Goal: Task Accomplishment & Management: Manage account settings

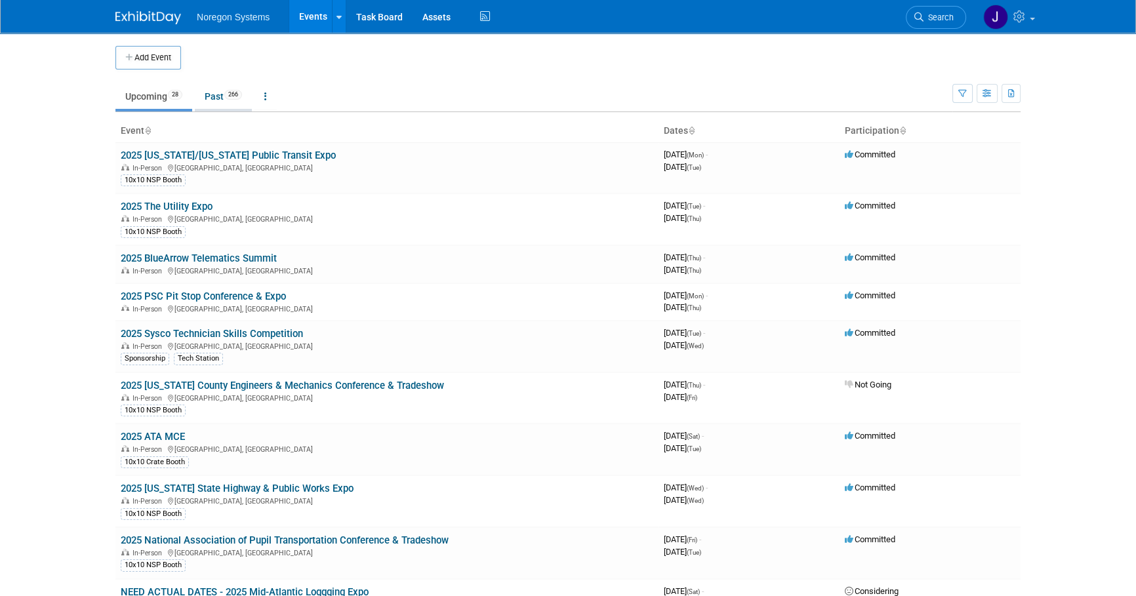
click at [211, 95] on link "Past 266" at bounding box center [223, 96] width 57 height 25
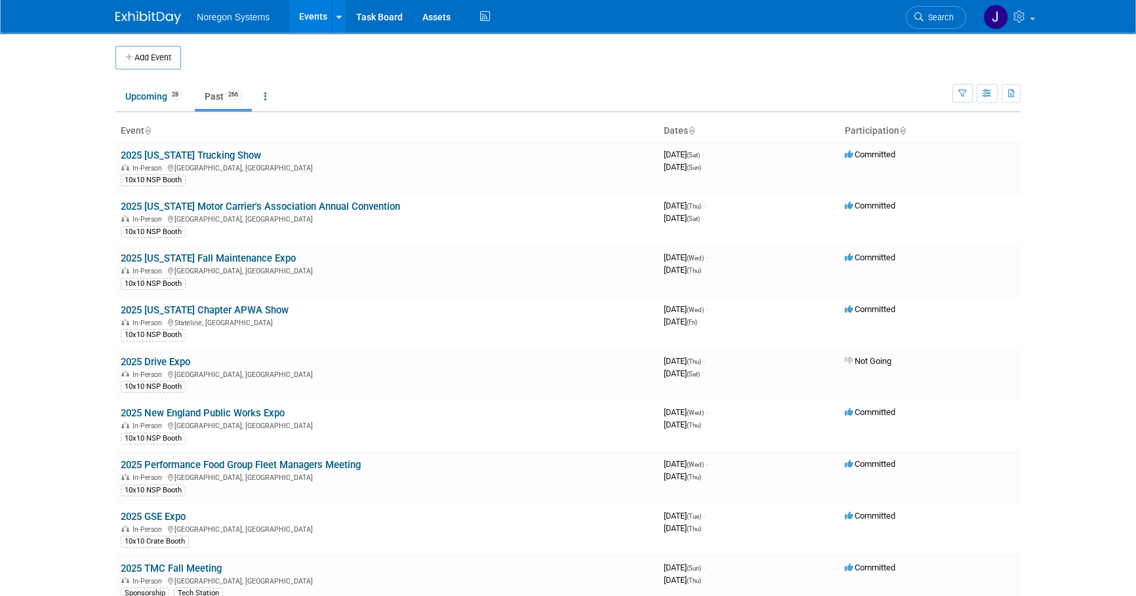
drag, startPoint x: 254, startPoint y: 206, endPoint x: 321, endPoint y: 207, distance: 67.5
click at [254, 207] on link "2025 [US_STATE] Motor Carrier's Association Annual Convention" at bounding box center [260, 207] width 279 height 12
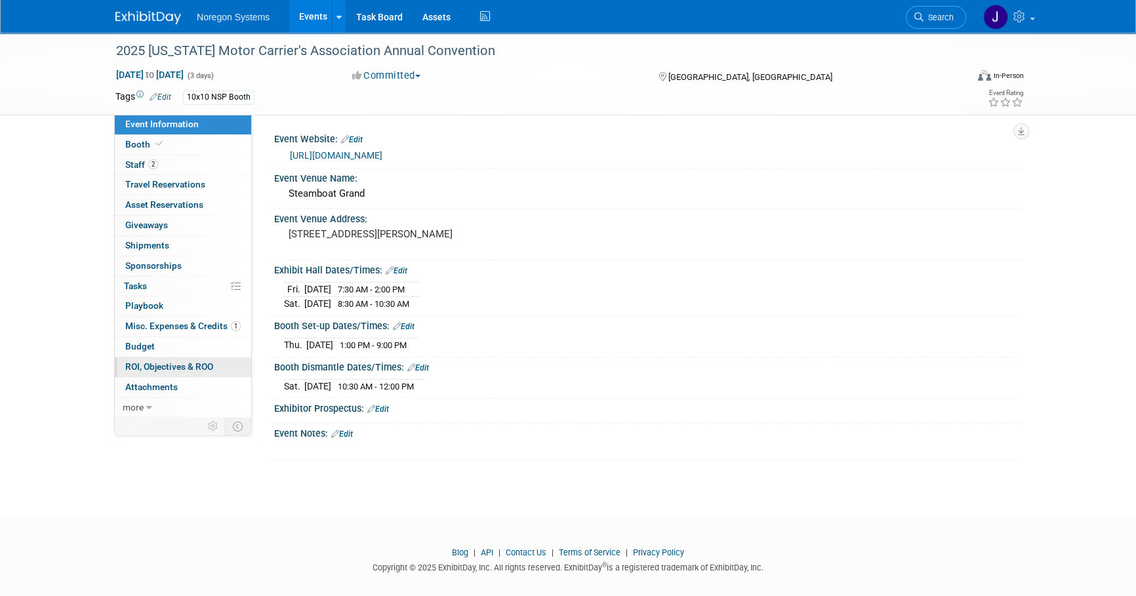
click at [163, 363] on span "ROI, Objectives & ROO 0" at bounding box center [169, 366] width 88 height 10
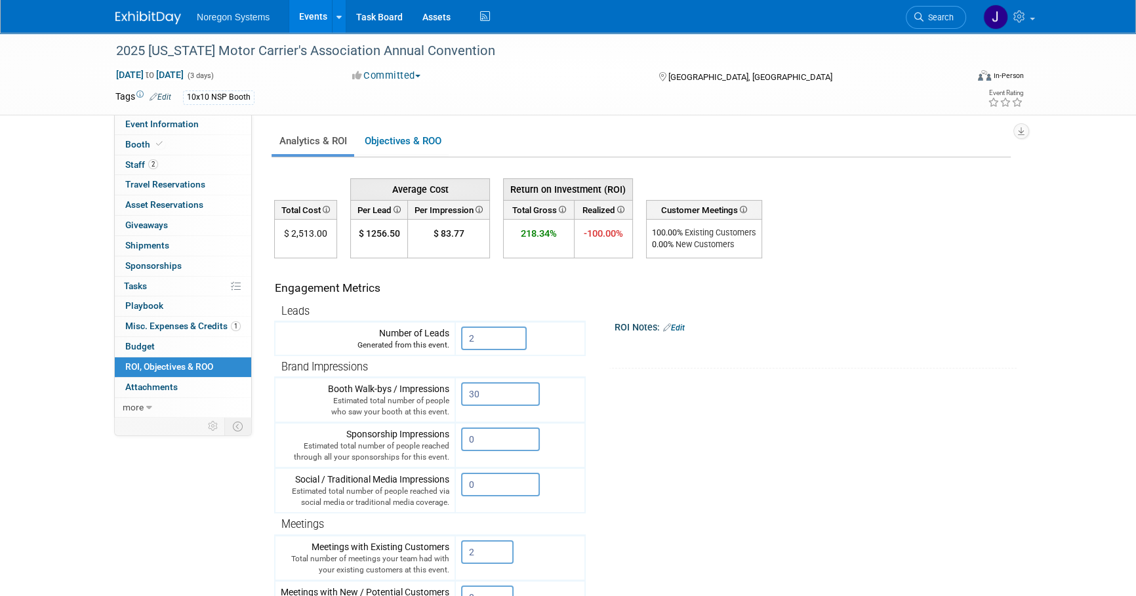
click at [149, 14] on img at bounding box center [148, 17] width 66 height 13
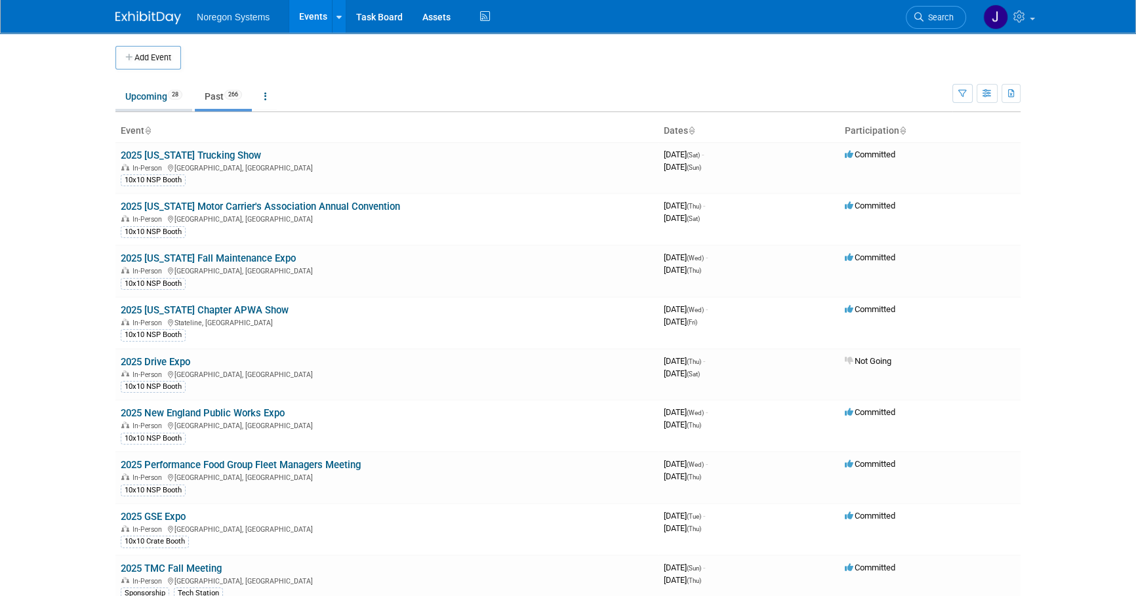
click at [163, 104] on link "Upcoming 28" at bounding box center [153, 96] width 77 height 25
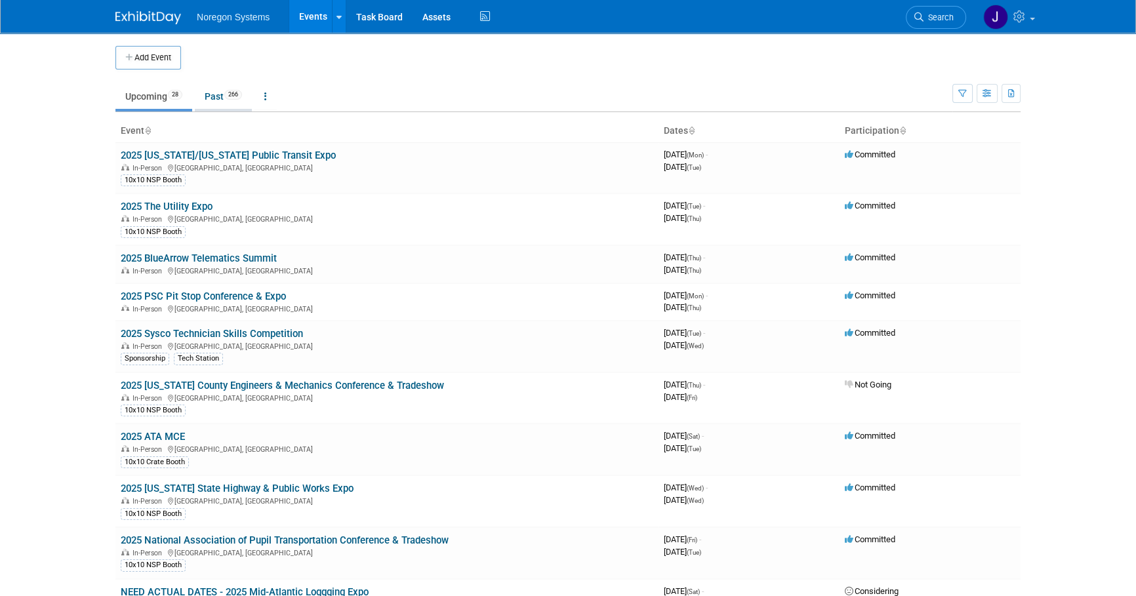
click at [212, 91] on link "Past 266" at bounding box center [223, 96] width 57 height 25
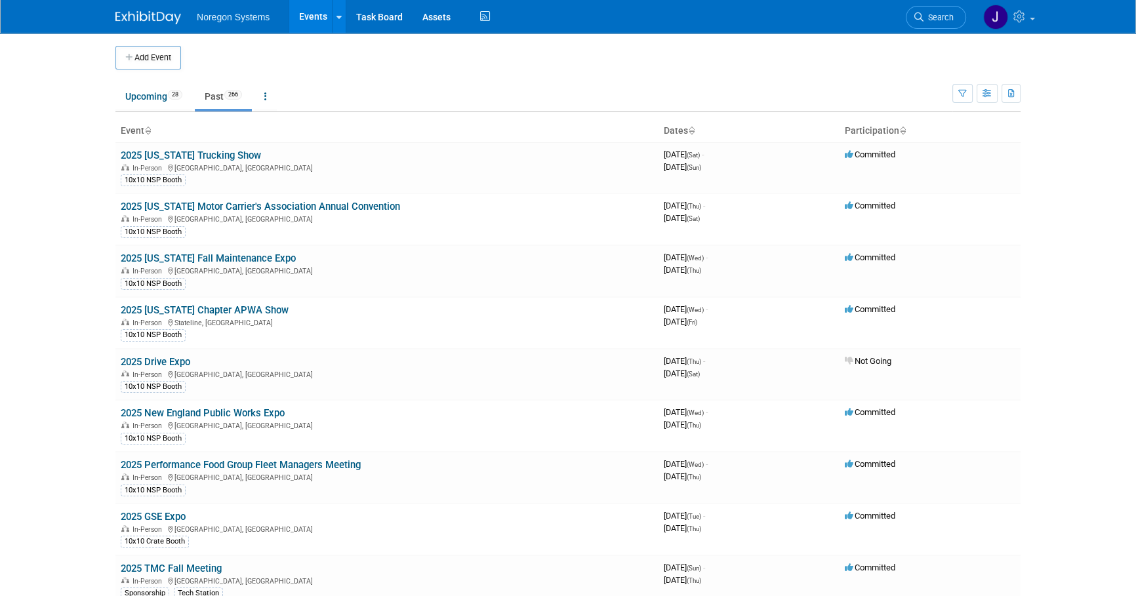
drag, startPoint x: 205, startPoint y: 310, endPoint x: 243, endPoint y: 319, distance: 39.6
click at [206, 310] on link "2025 [US_STATE] Chapter APWA Show" at bounding box center [205, 310] width 168 height 12
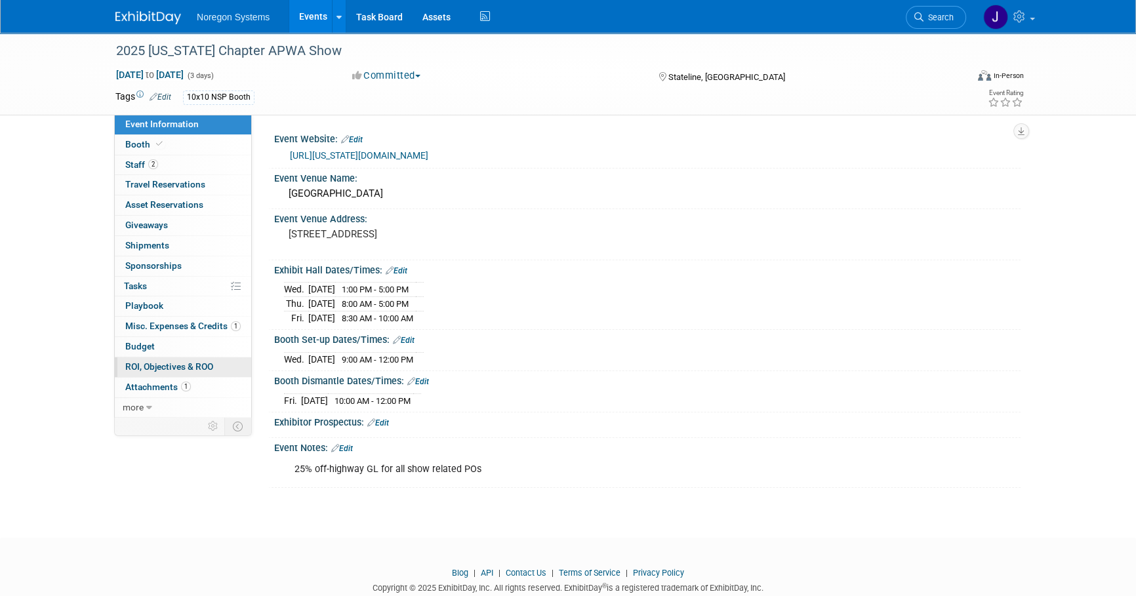
click at [203, 366] on span "ROI, Objectives & ROO 0" at bounding box center [169, 366] width 88 height 10
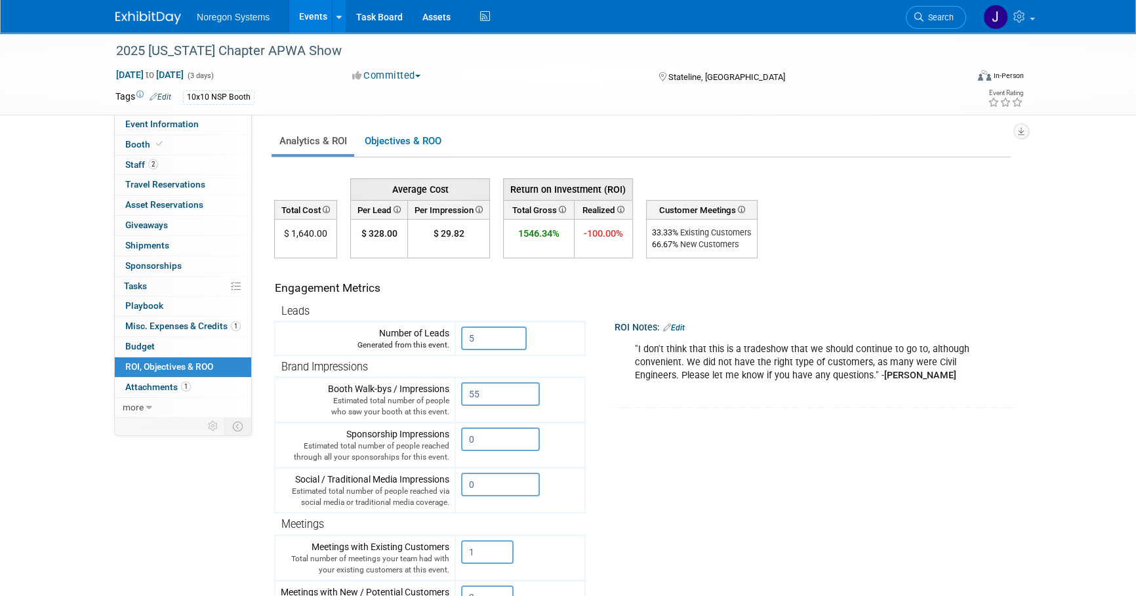
click at [134, 21] on img at bounding box center [148, 17] width 66 height 13
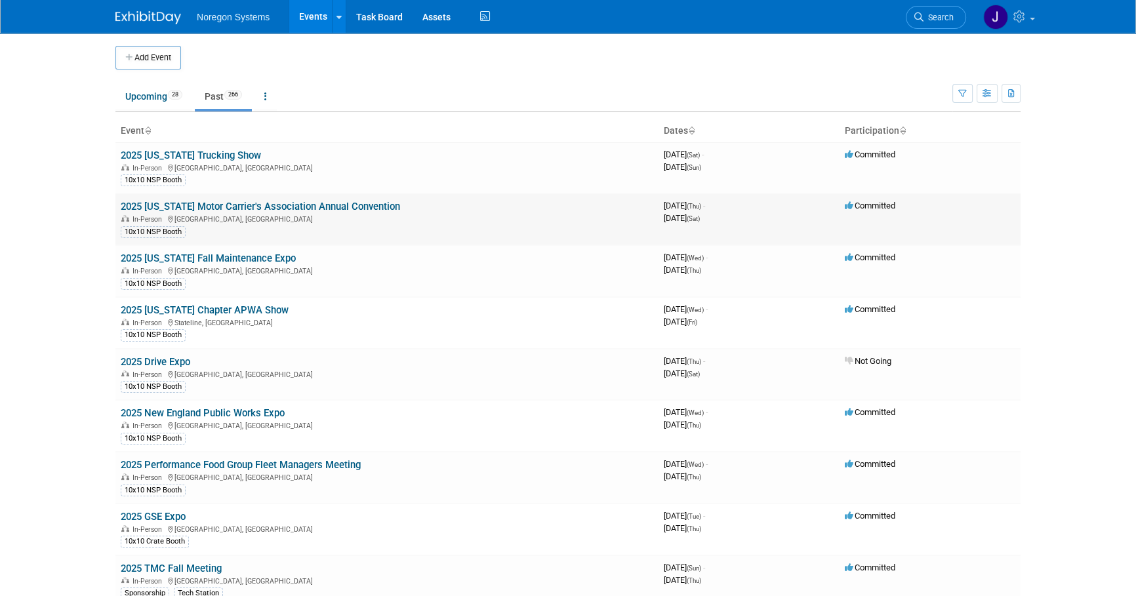
click at [243, 201] on link "2025 [US_STATE] Motor Carrier's Association Annual Convention" at bounding box center [260, 207] width 279 height 12
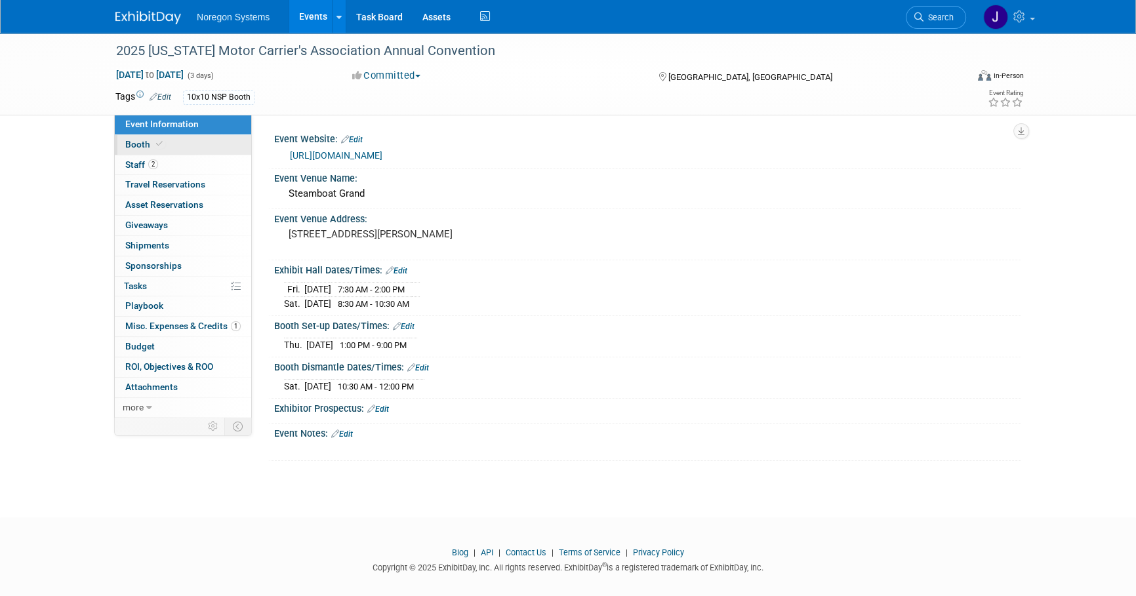
click at [229, 146] on link "Booth" at bounding box center [183, 145] width 136 height 20
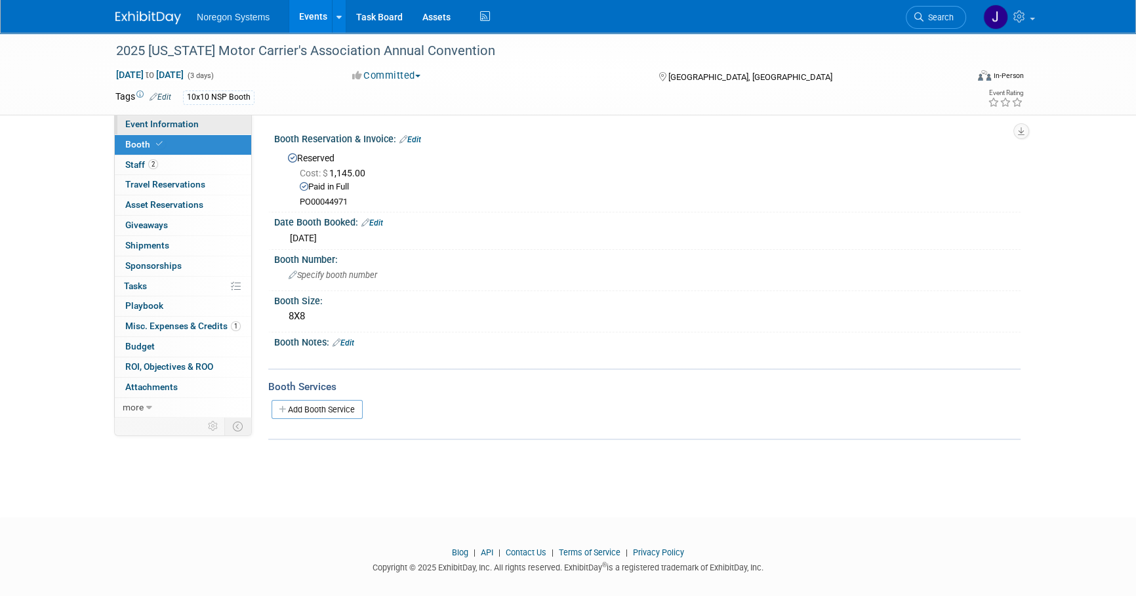
click at [231, 125] on link "Event Information" at bounding box center [183, 125] width 136 height 20
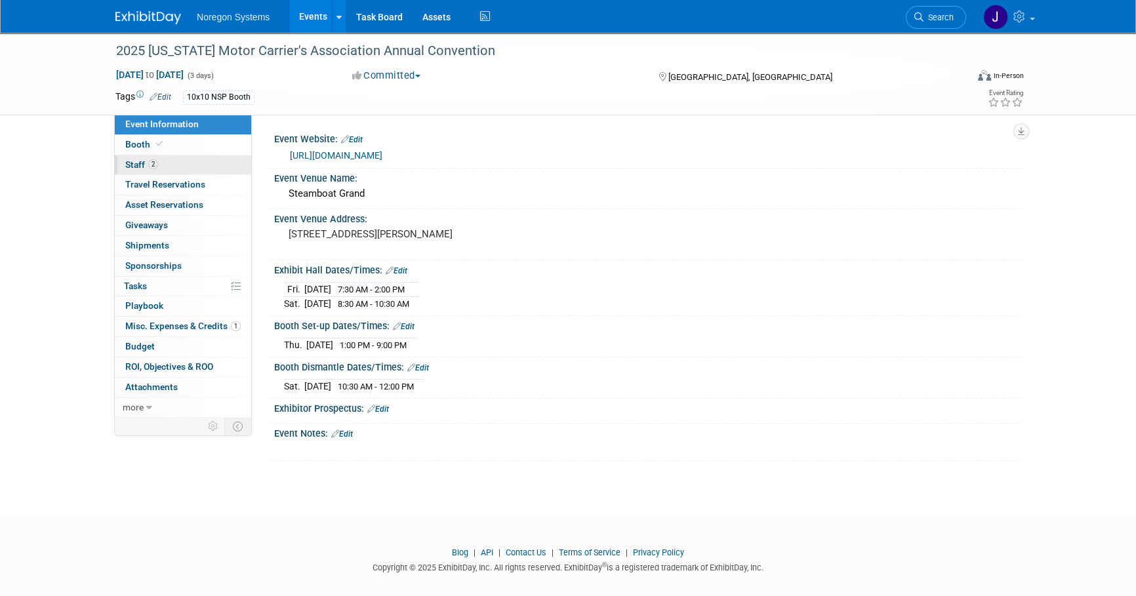
click at [223, 156] on link "2 Staff 2" at bounding box center [183, 165] width 136 height 20
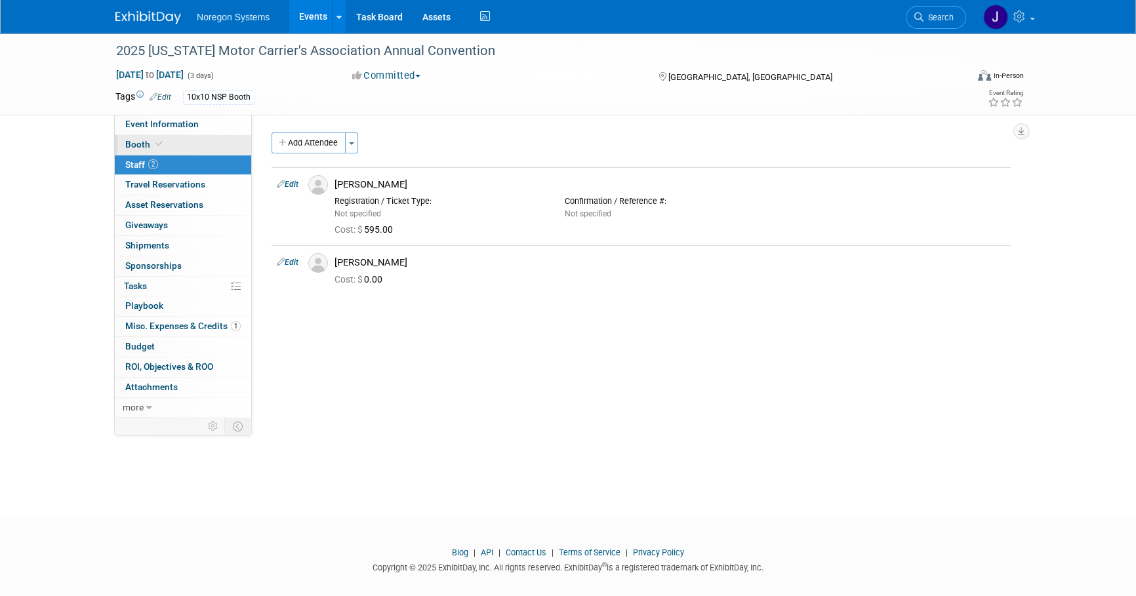
click at [224, 140] on link "Booth" at bounding box center [183, 145] width 136 height 20
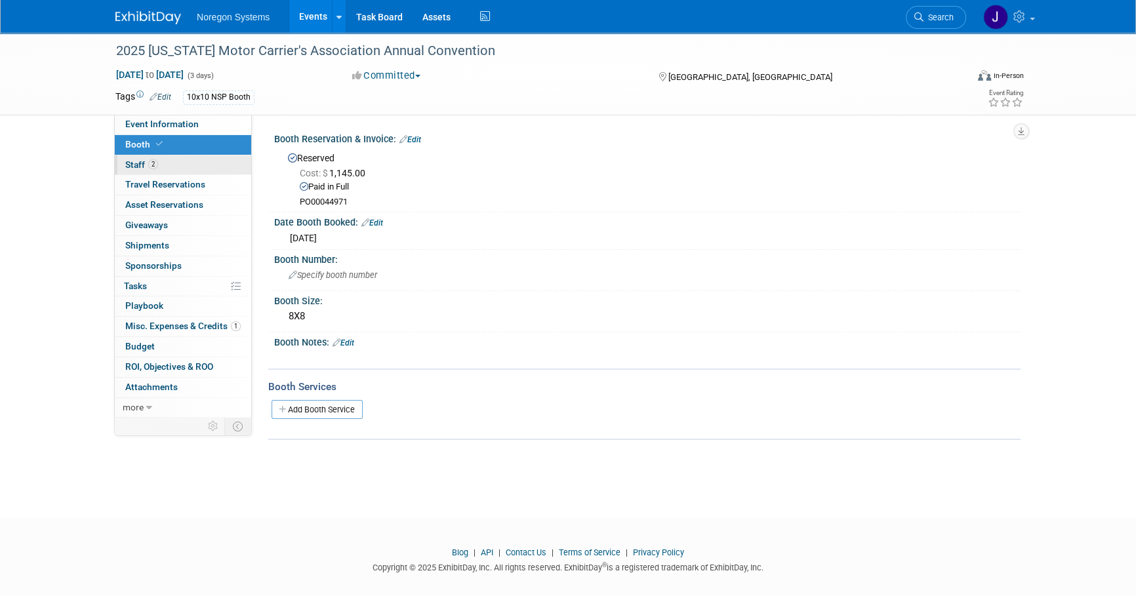
click at [226, 170] on link "2 Staff 2" at bounding box center [183, 165] width 136 height 20
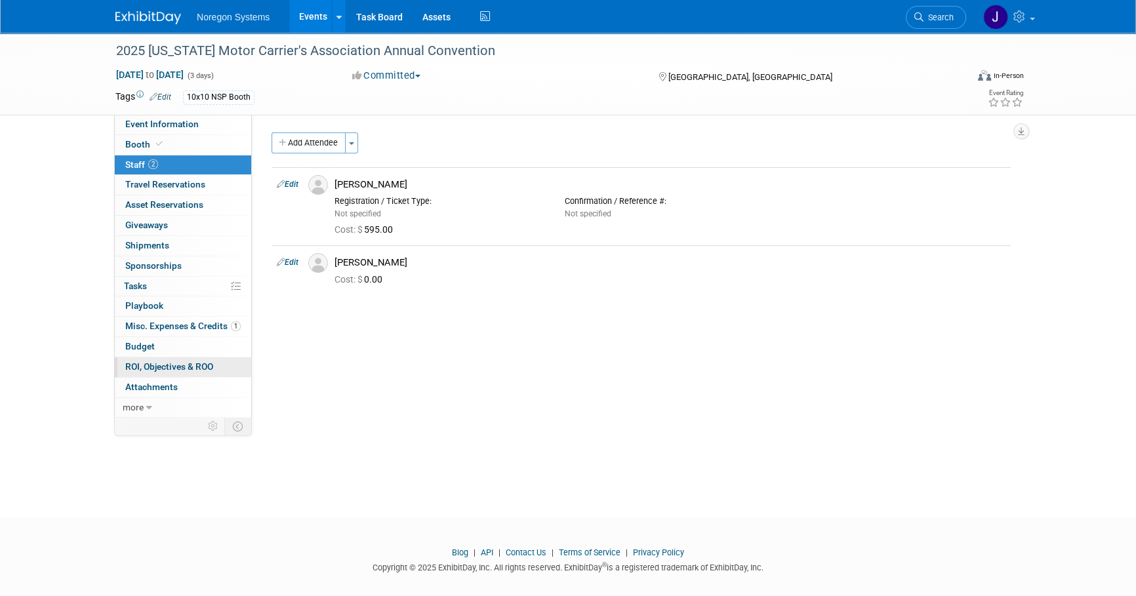
click at [172, 364] on span "ROI, Objectives & ROO 0" at bounding box center [169, 366] width 88 height 10
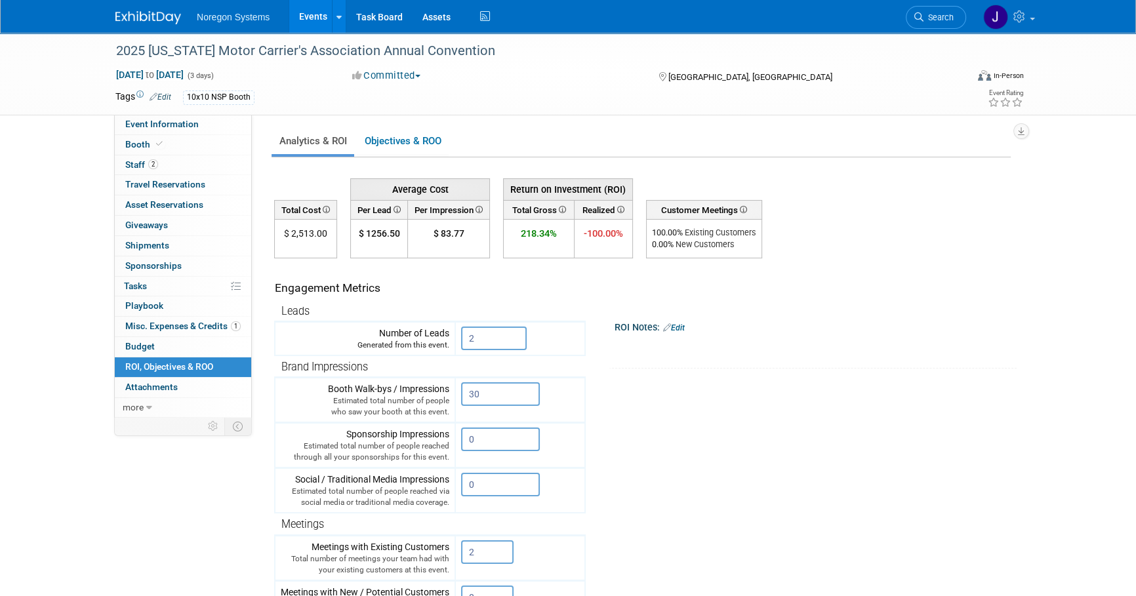
click at [685, 325] on link "Edit" at bounding box center [674, 327] width 22 height 9
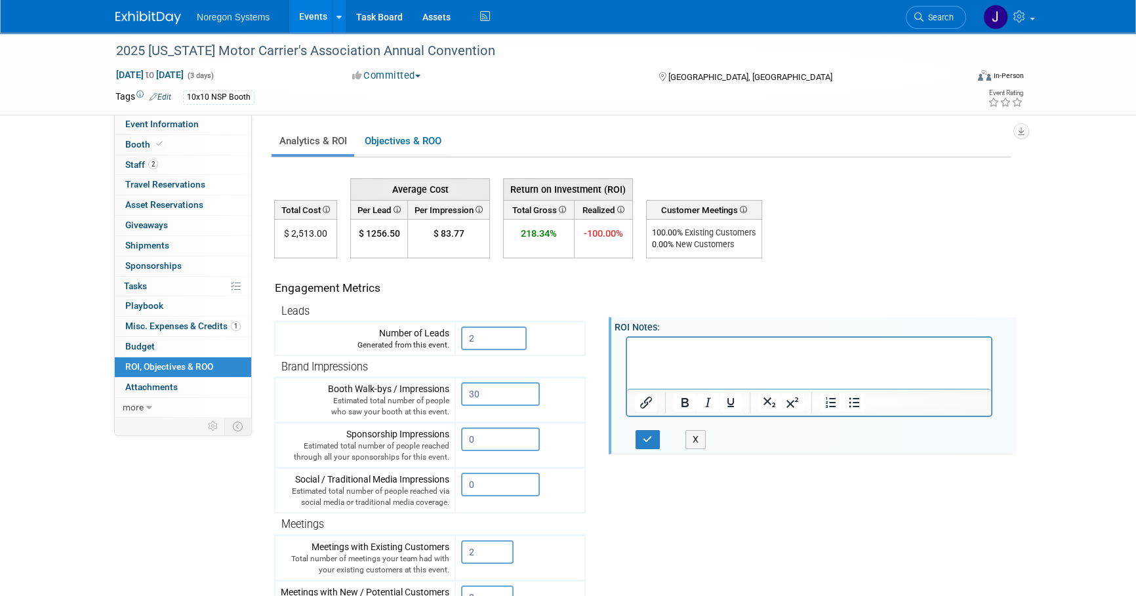
click at [700, 344] on p "Rich Text Area. Press ALT-0 for help." at bounding box center [809, 348] width 349 height 13
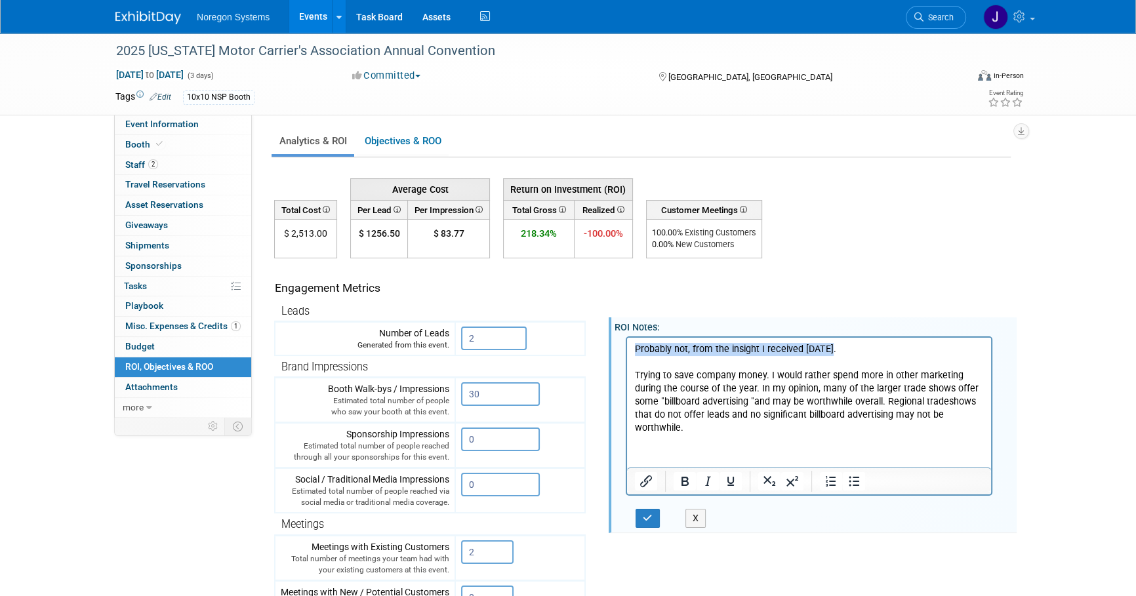
drag, startPoint x: 840, startPoint y: 346, endPoint x: 563, endPoint y: 350, distance: 276.7
click at [627, 350] on html "Probably not, from the insight I received today. Trying to save company money. …" at bounding box center [809, 386] width 364 height 98
click at [635, 371] on p "Trying to save company money. I would rather spend more in other marketing duri…" at bounding box center [809, 401] width 349 height 66
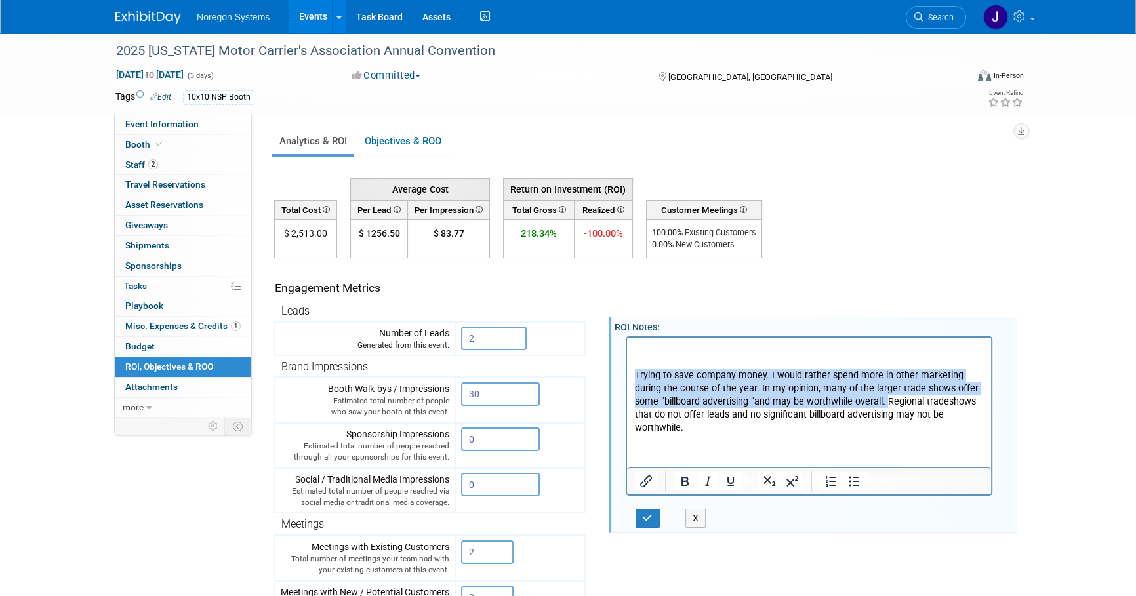
drag, startPoint x: 884, startPoint y: 399, endPoint x: 631, endPoint y: 368, distance: 255.0
click at [631, 368] on html "Trying to save company money. I would rather spend more in other marketing duri…" at bounding box center [809, 386] width 364 height 98
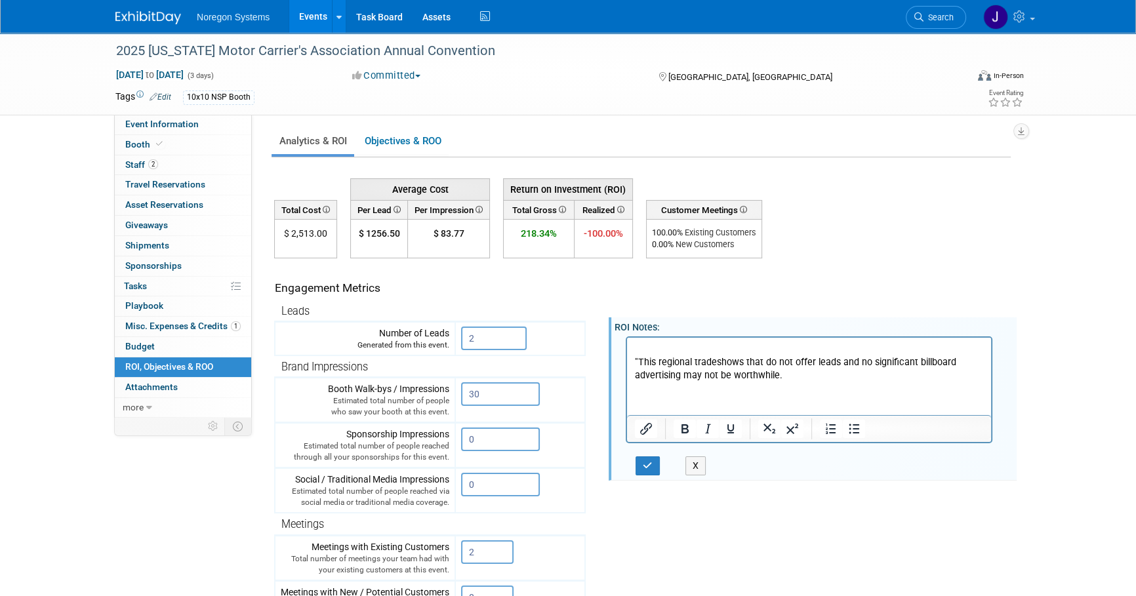
click at [744, 363] on p ""This r egional tradeshows that do not offer leads and no significant billboard…" at bounding box center [809, 368] width 349 height 26
click at [806, 378] on p ""This r egional tradeshow that do not offer leads and no significant billboard …" at bounding box center [809, 368] width 349 height 26
click at [647, 462] on icon "button" at bounding box center [648, 465] width 10 height 9
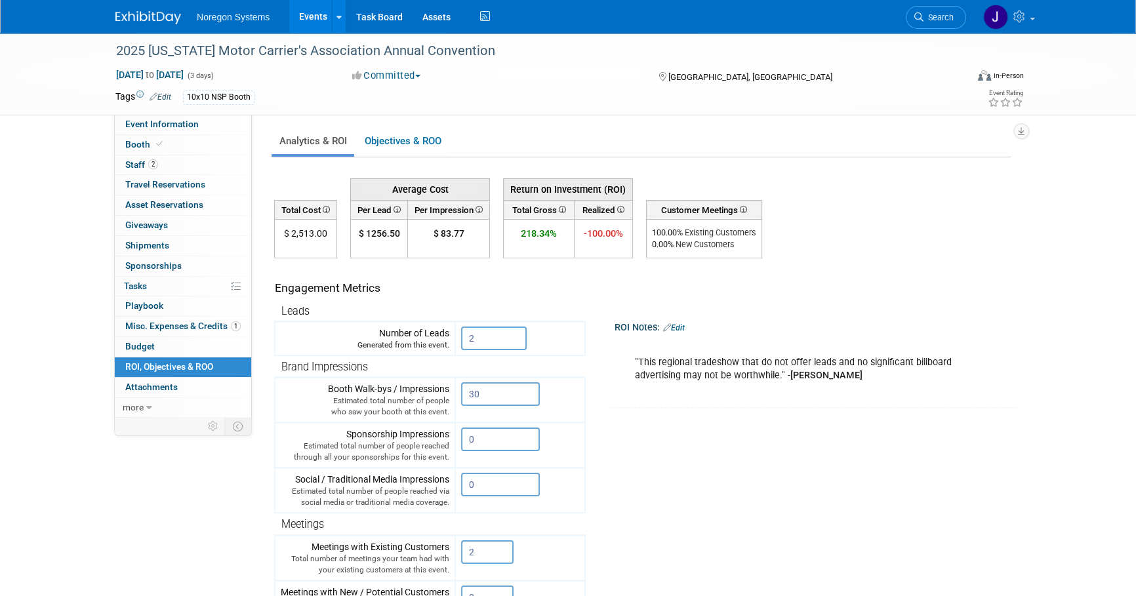
click at [127, 11] on img at bounding box center [148, 17] width 66 height 13
